Goal: Task Accomplishment & Management: Manage account settings

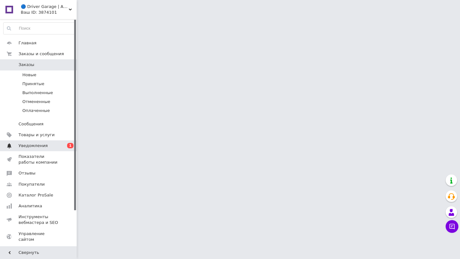
click at [56, 148] on span "Уведомления" at bounding box center [39, 146] width 41 height 6
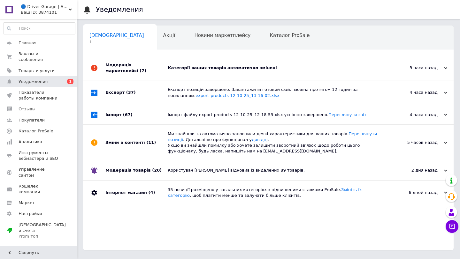
click at [158, 70] on div "Модерація маркетплейсі (7)" at bounding box center [136, 68] width 62 height 24
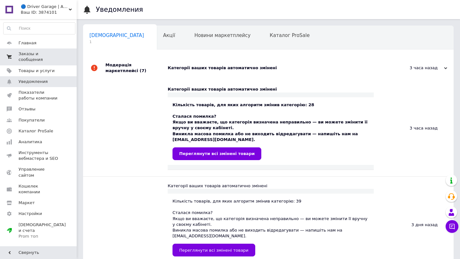
click at [55, 54] on span "Заказы и сообщения" at bounding box center [39, 57] width 41 height 12
